Goal: Task Accomplishment & Management: Complete application form

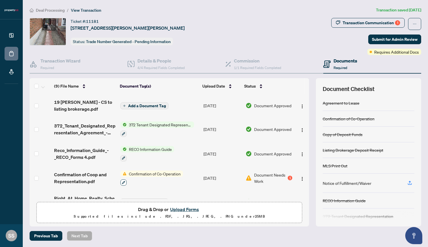
click at [122, 182] on icon "button" at bounding box center [123, 181] width 3 height 3
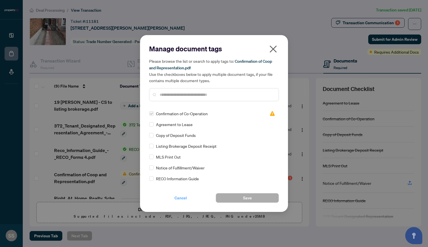
click at [181, 198] on span "Cancel" at bounding box center [181, 197] width 13 height 9
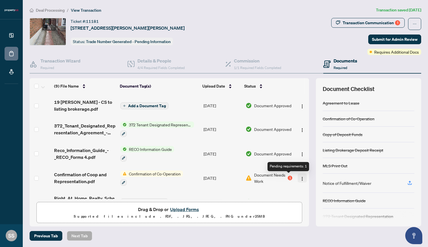
click at [303, 178] on button "button" at bounding box center [302, 177] width 9 height 9
click at [189, 211] on button "Upload Forms" at bounding box center [185, 208] width 32 height 7
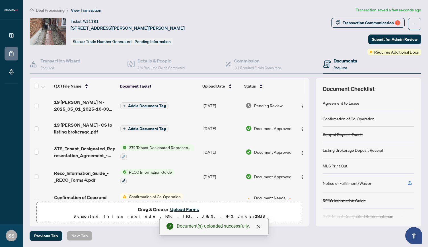
click at [151, 104] on span "Add a Document Tag" at bounding box center [147, 106] width 38 height 4
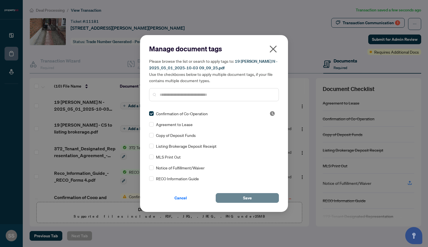
click at [257, 201] on button "Save" at bounding box center [247, 198] width 63 height 10
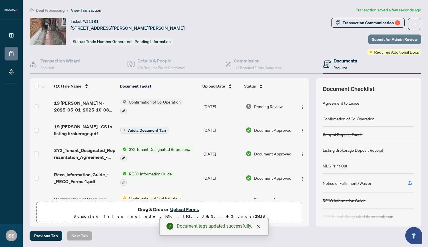
click at [395, 39] on span "Submit for Admin Review" at bounding box center [395, 39] width 46 height 9
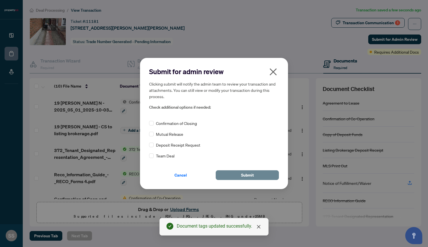
click at [267, 174] on button "Submit" at bounding box center [247, 175] width 63 height 10
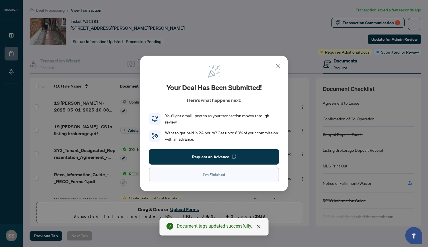
click at [206, 174] on span "I'm Finished" at bounding box center [214, 174] width 22 height 9
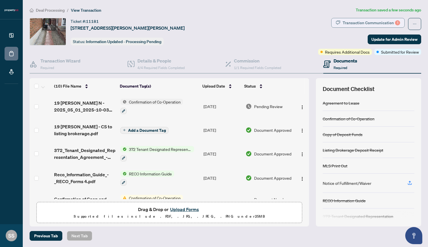
click at [371, 19] on div "Transaction Communication 1" at bounding box center [372, 22] width 58 height 9
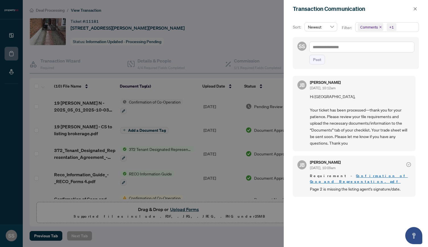
scroll to position [1, 0]
click at [155, 16] on div at bounding box center [214, 123] width 428 height 247
click at [417, 7] on icon "close" at bounding box center [415, 9] width 4 height 4
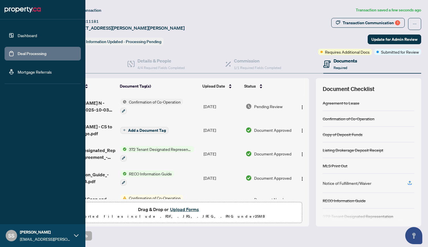
click at [25, 36] on link "Dashboard" at bounding box center [27, 35] width 19 height 5
